Goal: Navigation & Orientation: Go to known website

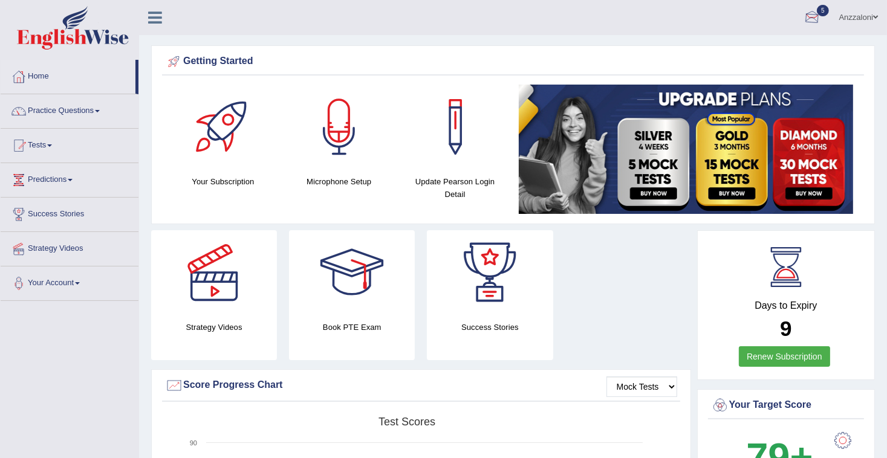
click at [815, 11] on div at bounding box center [812, 18] width 18 height 18
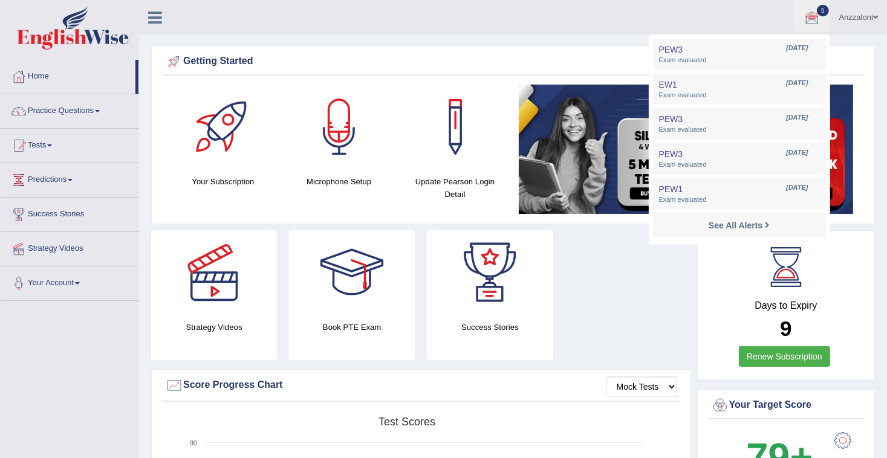
click at [690, 13] on ul "Anzzaloni Toggle navigation Username: anzza Access Type: Online Subscription: G…" at bounding box center [624, 17] width 523 height 34
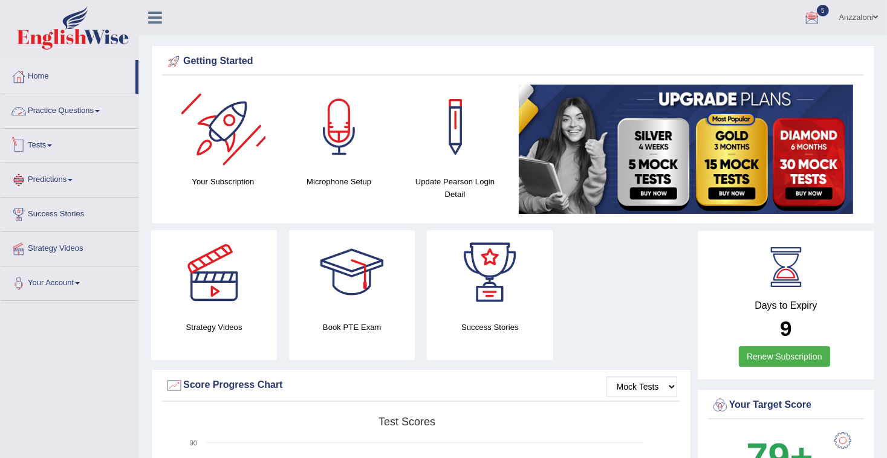
click at [39, 142] on link "Tests" at bounding box center [70, 144] width 138 height 30
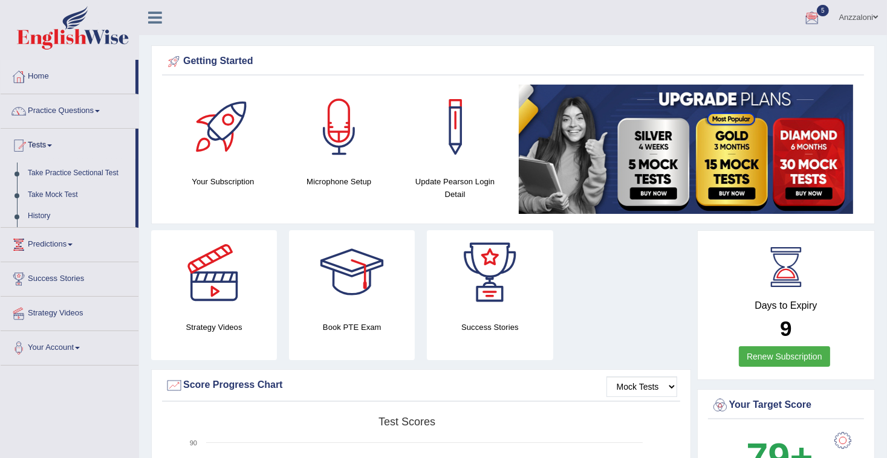
scroll to position [48, 0]
